Goal: Check status: Check status

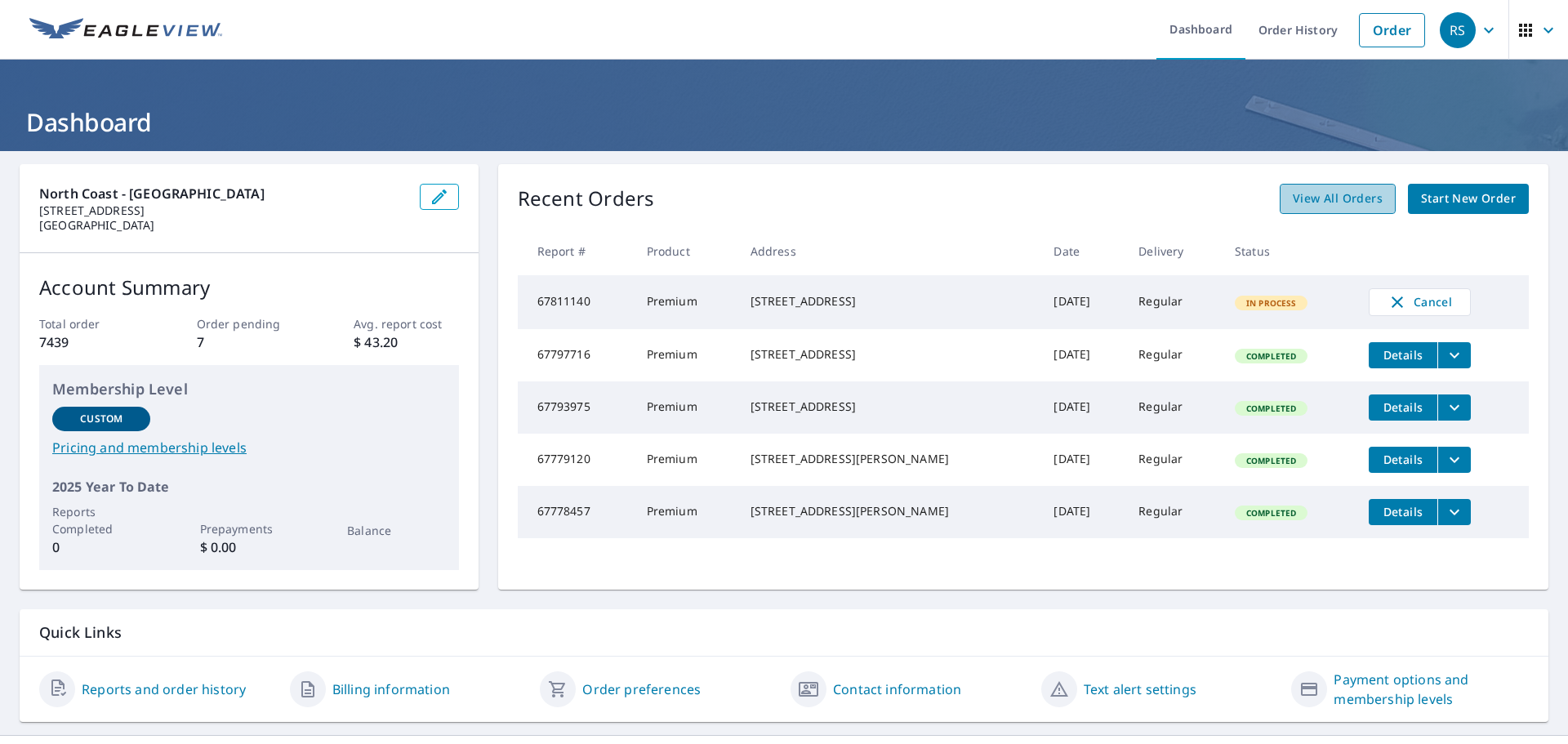
click at [1324, 205] on span "View All Orders" at bounding box center [1337, 199] width 90 height 20
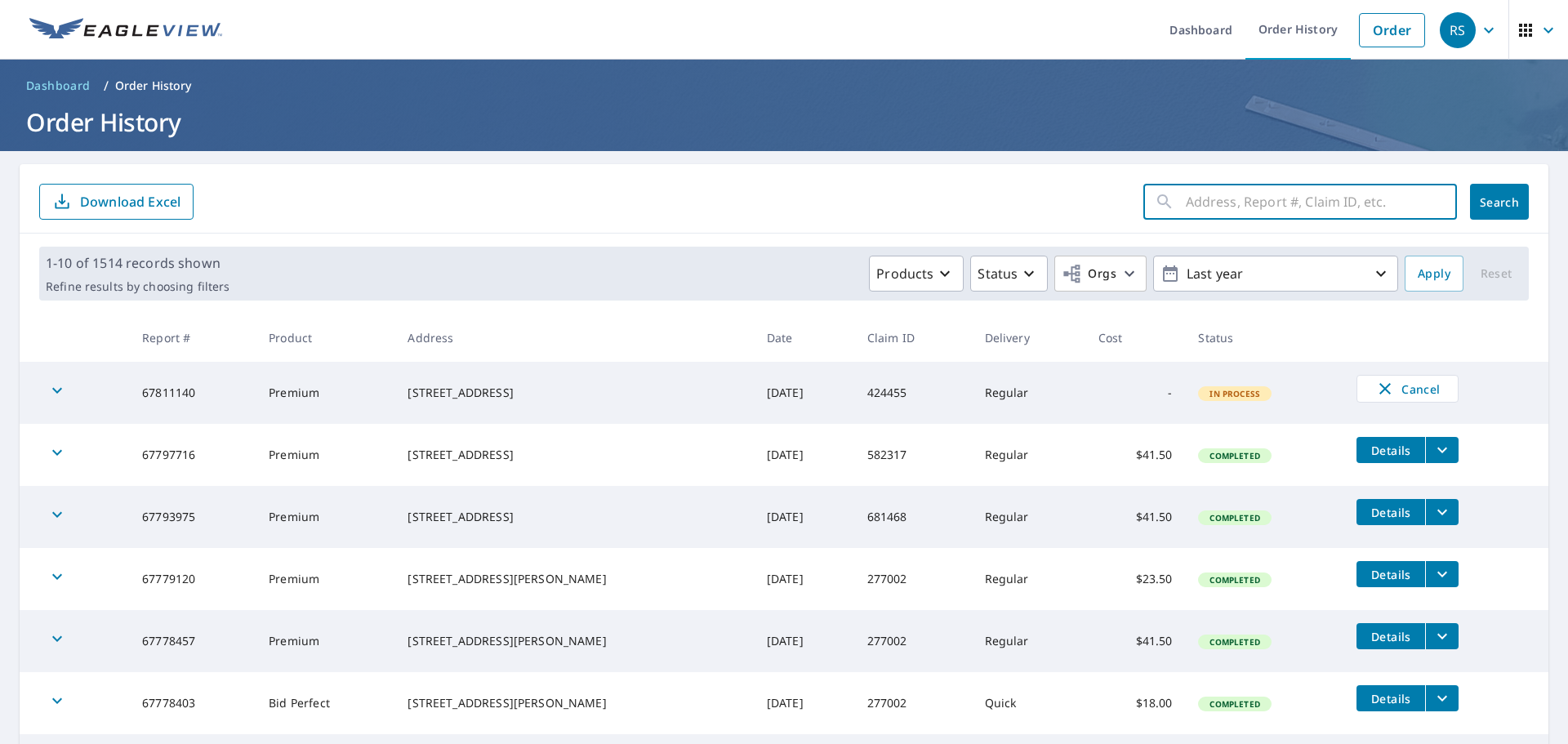
click at [1213, 213] on input "text" at bounding box center [1322, 201] width 272 height 46
click at [1212, 194] on input "text" at bounding box center [1322, 201] width 272 height 46
type input "6917"
click at [1495, 200] on span "Search" at bounding box center [1499, 202] width 33 height 16
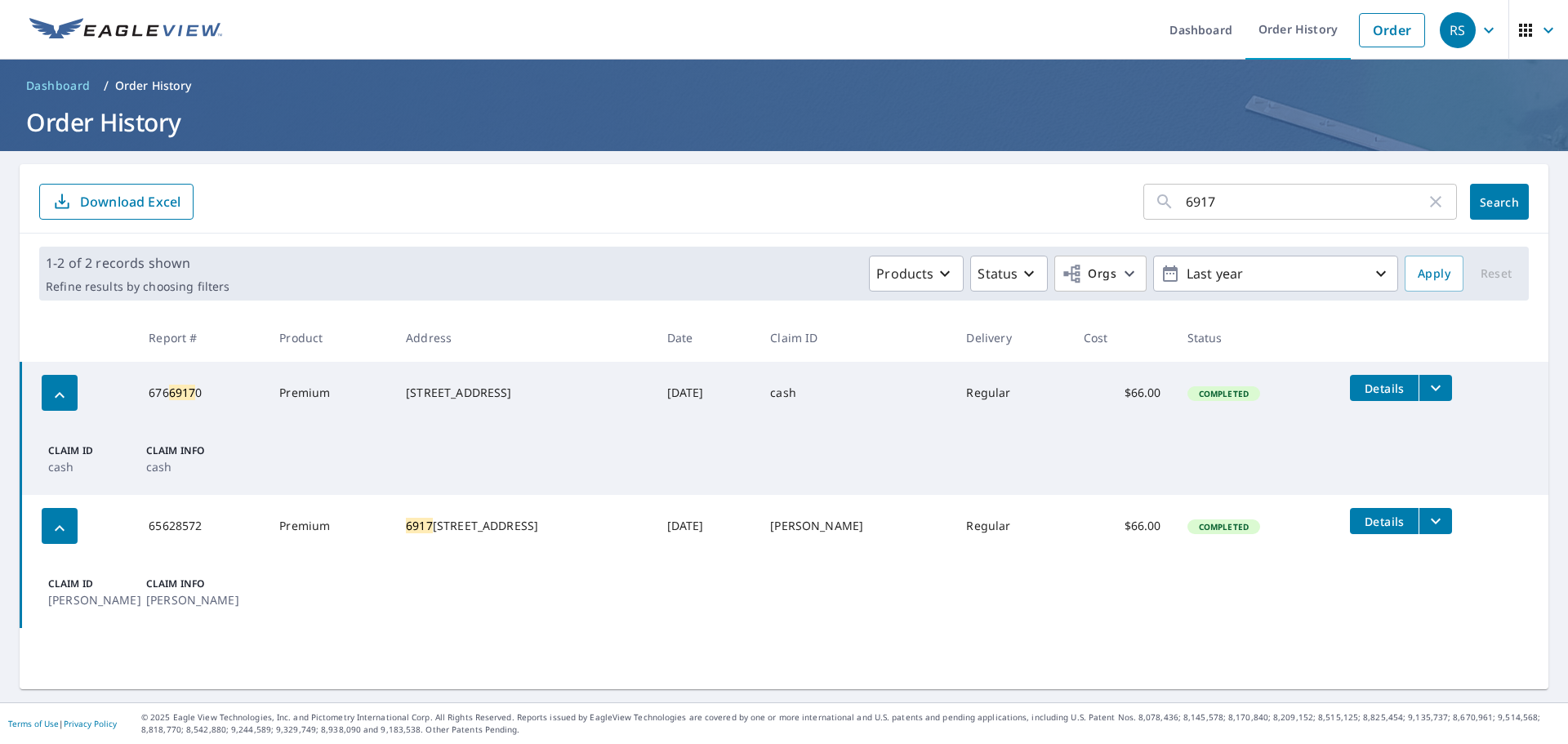
click at [1426, 519] on icon "filesDropdownBtn-65628572" at bounding box center [1435, 521] width 20 height 20
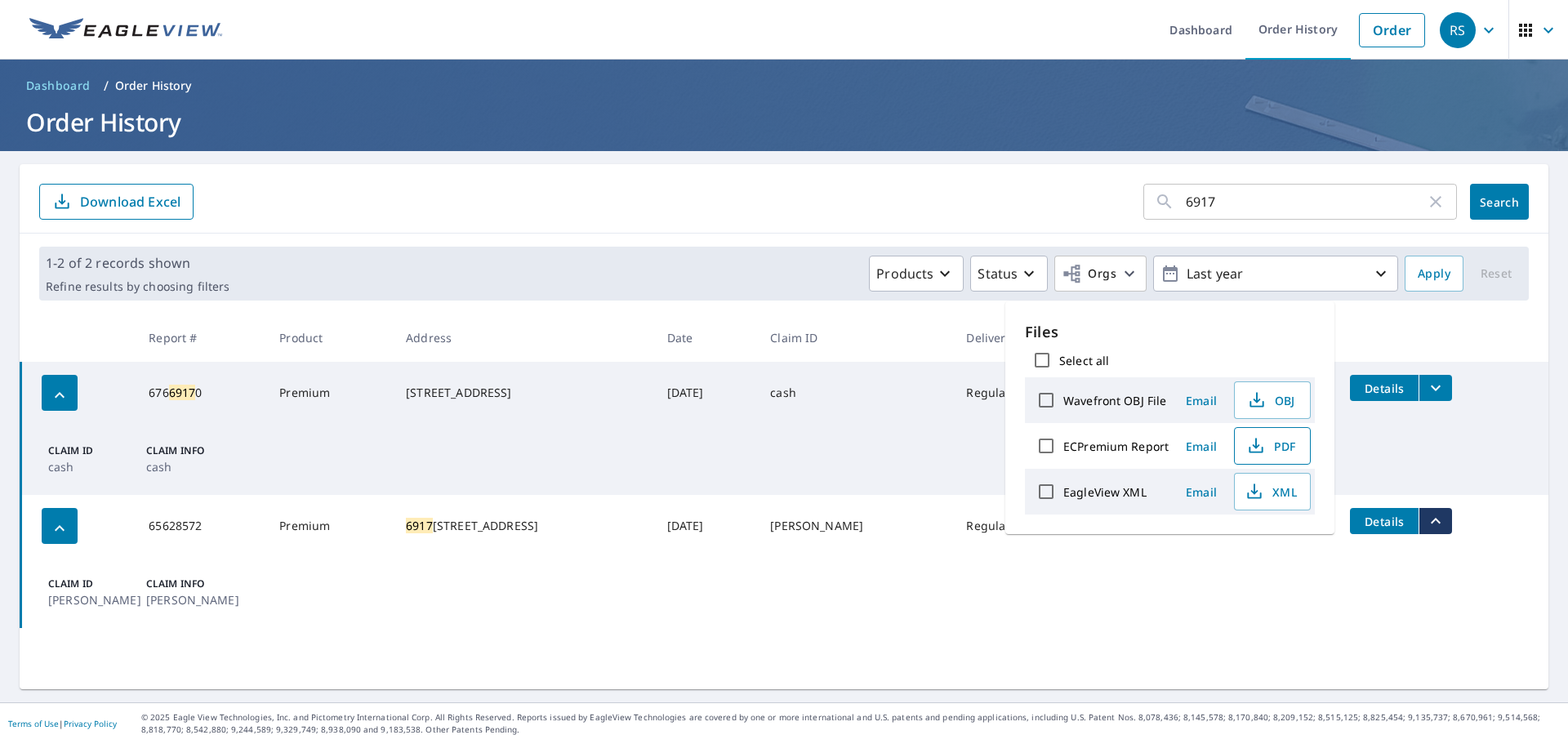
click at [1255, 439] on icon "button" at bounding box center [1256, 443] width 7 height 10
